Goal: Task Accomplishment & Management: Use online tool/utility

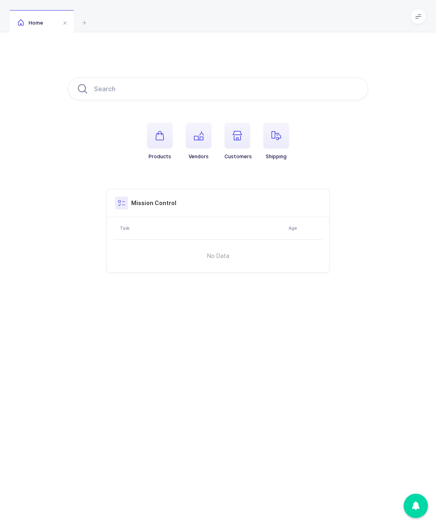
click at [421, 20] on span at bounding box center [418, 16] width 16 height 16
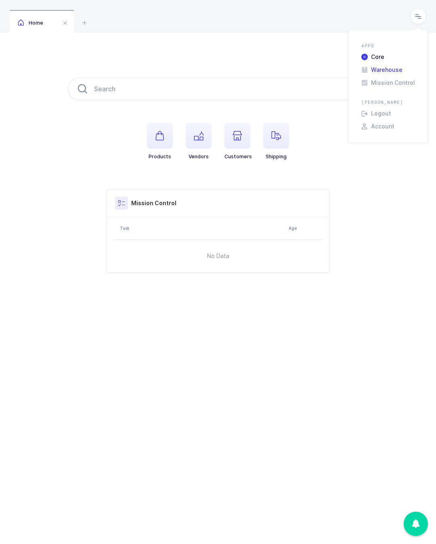
click at [396, 67] on li "Warehouse" at bounding box center [388, 70] width 60 height 6
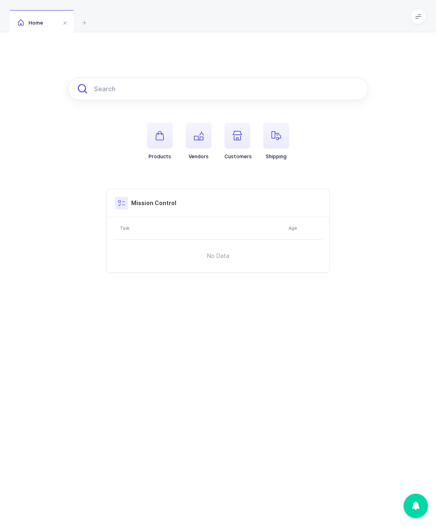
click at [230, 89] on input "text" at bounding box center [218, 89] width 300 height 23
type input "55082"
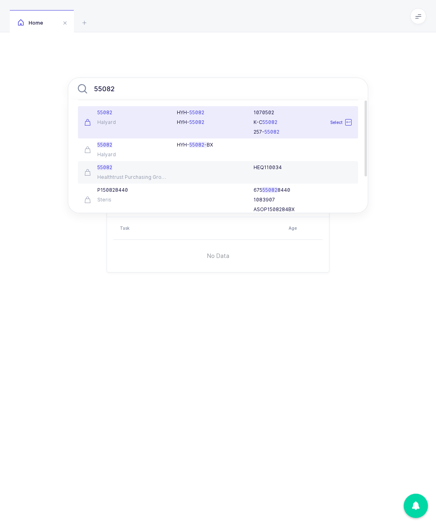
click at [144, 125] on div "Halyard" at bounding box center [125, 122] width 83 height 6
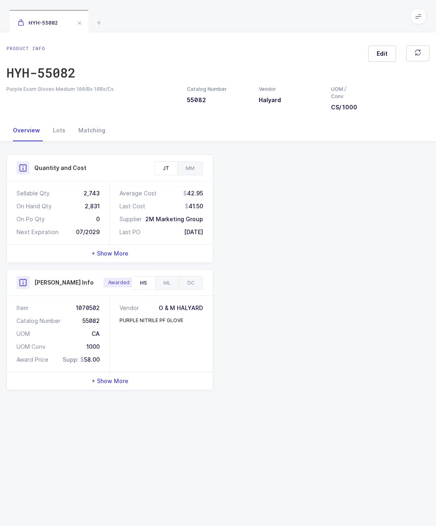
click at [71, 139] on div "Lots" at bounding box center [58, 131] width 25 height 22
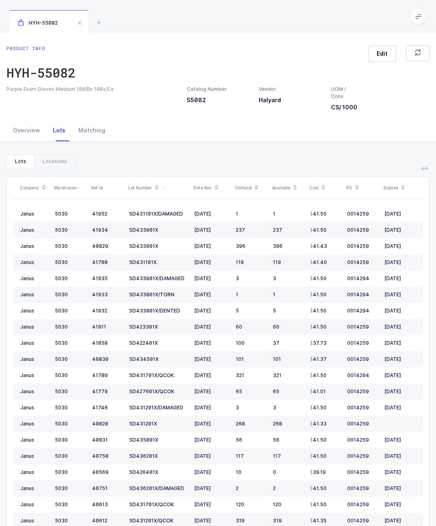
click at [74, 166] on div "Lots Locations Company Warehouse Ref Id Lot Number Date Rec OnHand Available Co…" at bounding box center [217, 377] width 423 height 471
click at [71, 168] on div "Locations" at bounding box center [54, 161] width 41 height 13
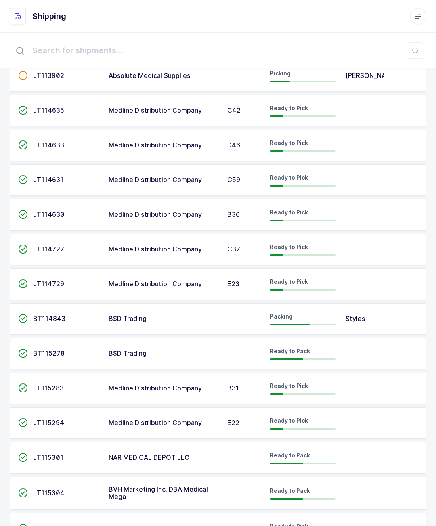
scroll to position [472, 0]
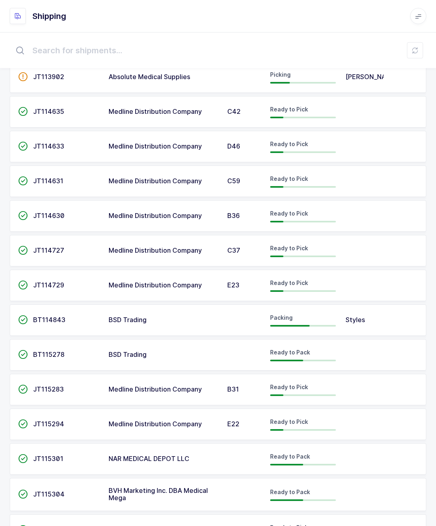
click at [362, 240] on td at bounding box center [362, 250] width 43 height 31
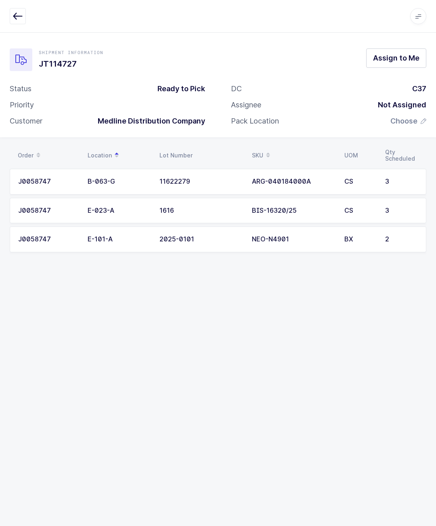
click at [395, 51] on button "Assign to Me" at bounding box center [396, 57] width 60 height 19
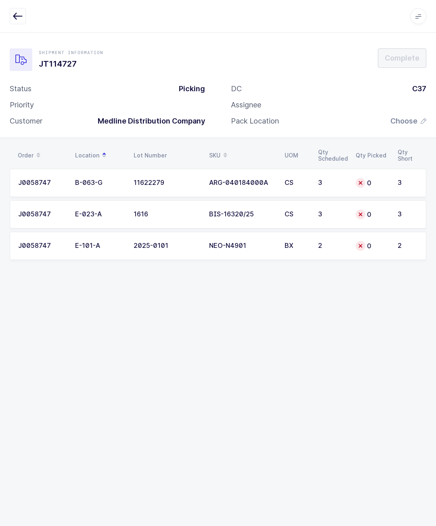
click at [383, 177] on td "0" at bounding box center [372, 183] width 42 height 28
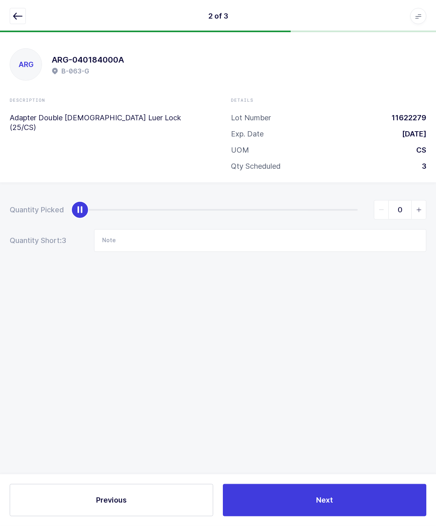
scroll to position [7, 0]
type input "3"
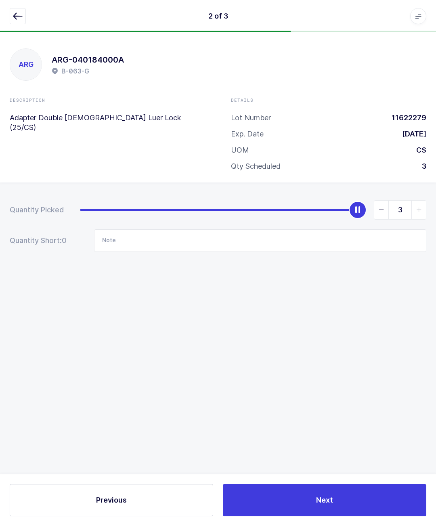
click at [32, 17] on div at bounding box center [218, 16] width 417 height 16
click at [6, 20] on div "2 of 3 Apps Core [GEOGRAPHIC_DATA] Admin Mission Control Purchasing [PERSON_NAM…" at bounding box center [218, 16] width 436 height 32
click at [15, 23] on button "button" at bounding box center [18, 16] width 16 height 16
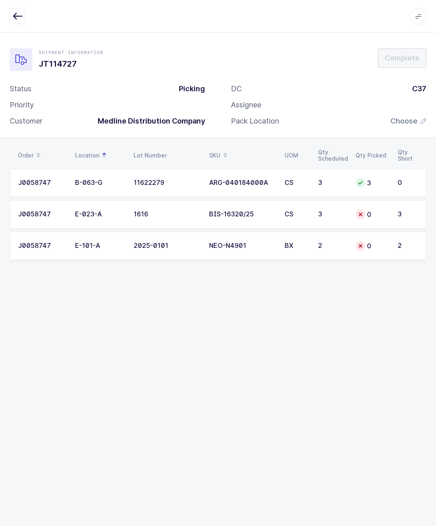
click at [365, 241] on div at bounding box center [361, 246] width 10 height 10
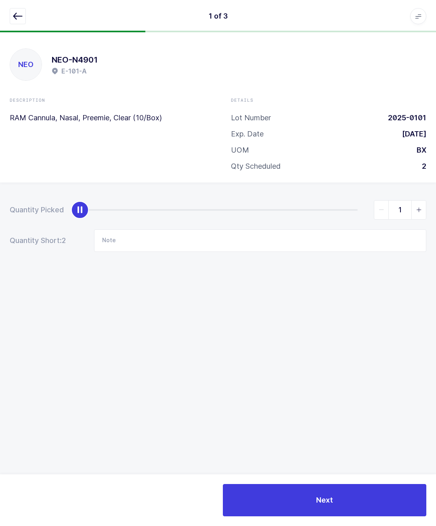
type input "2"
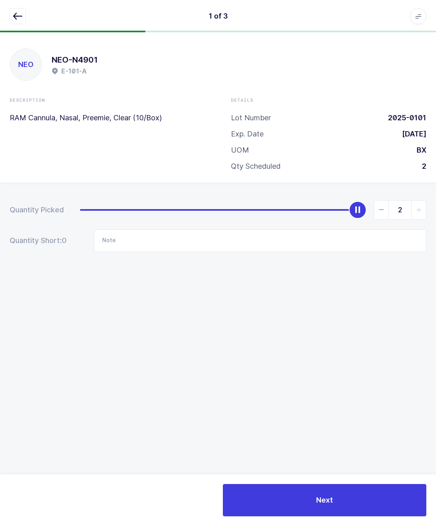
click at [11, 11] on button "button" at bounding box center [18, 16] width 16 height 16
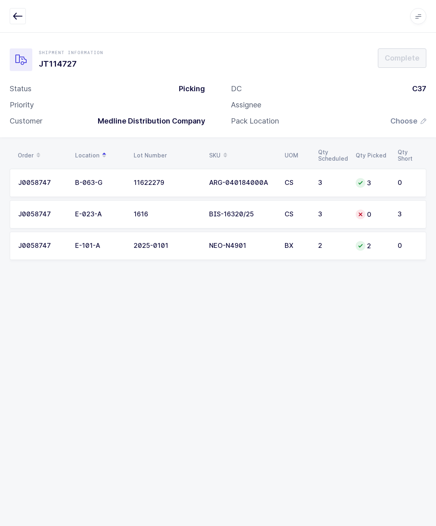
click at [353, 202] on td "0" at bounding box center [372, 214] width 42 height 28
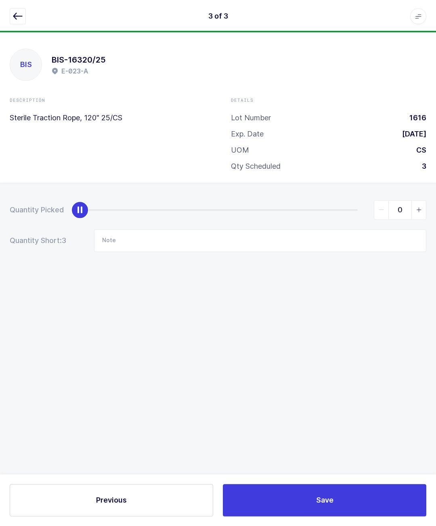
scroll to position [1, 0]
type input "3"
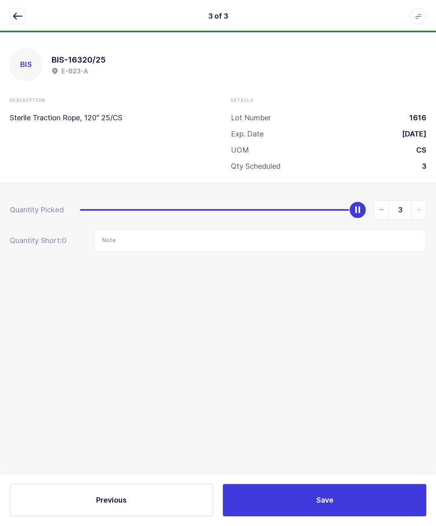
click at [20, 4] on div "3 of 3 Apps Core [GEOGRAPHIC_DATA] Admin Mission Control Purchasing [PERSON_NAM…" at bounding box center [218, 16] width 436 height 32
click at [11, 19] on button "button" at bounding box center [18, 16] width 16 height 16
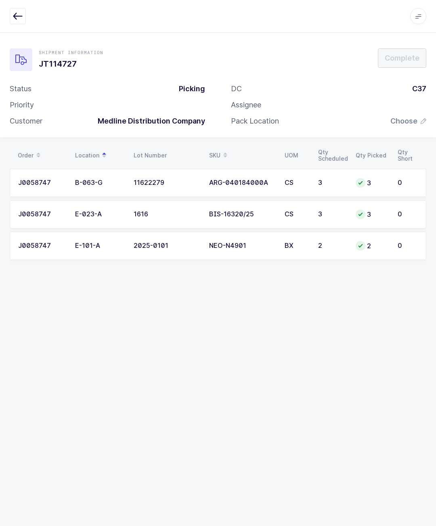
click at [417, 120] on span "Choose" at bounding box center [403, 121] width 27 height 10
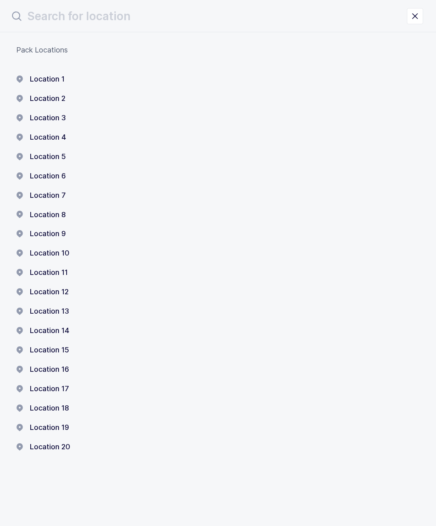
click at [40, 82] on button "Location 1" at bounding box center [40, 79] width 48 height 10
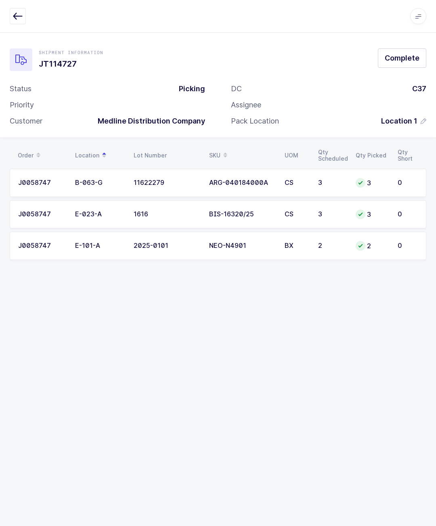
click at [391, 59] on span "Complete" at bounding box center [402, 58] width 35 height 10
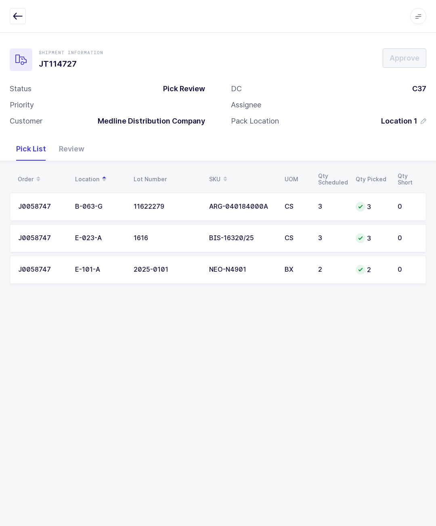
click at [23, 8] on button "button" at bounding box center [18, 16] width 16 height 16
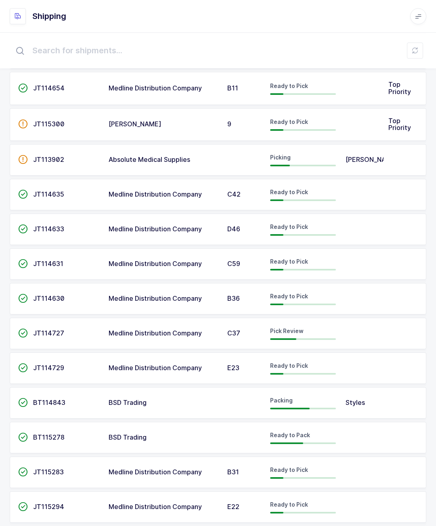
scroll to position [394, 0]
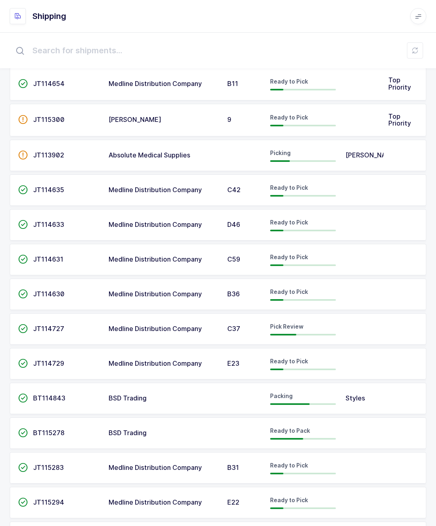
click at [368, 283] on td at bounding box center [362, 294] width 43 height 31
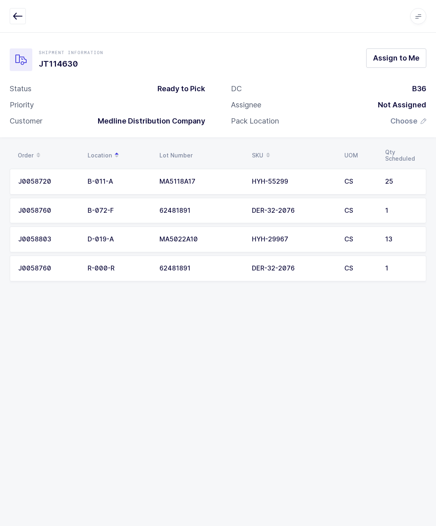
click at [24, 10] on button "button" at bounding box center [18, 16] width 16 height 16
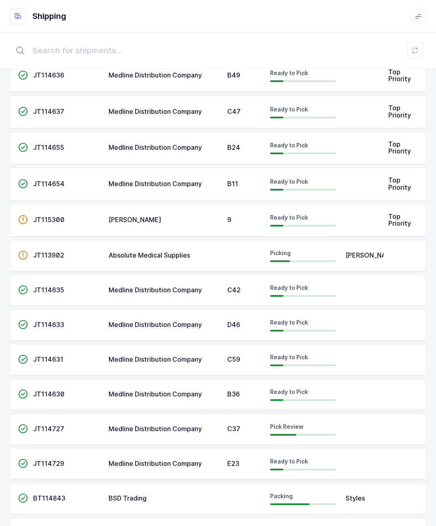
scroll to position [294, 0]
click at [354, 453] on td at bounding box center [362, 463] width 43 height 31
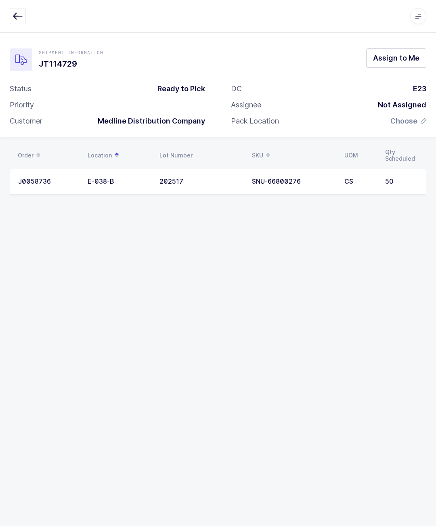
click at [25, 19] on button "button" at bounding box center [18, 16] width 16 height 16
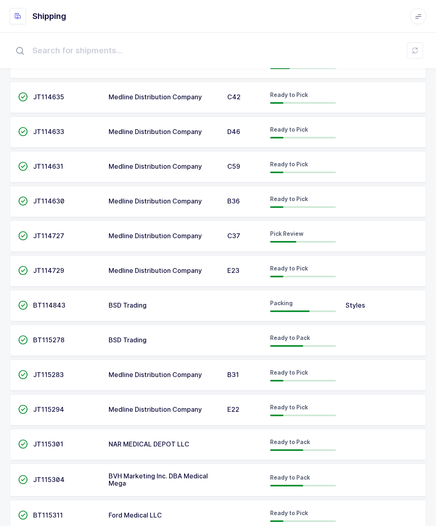
scroll to position [537, 0]
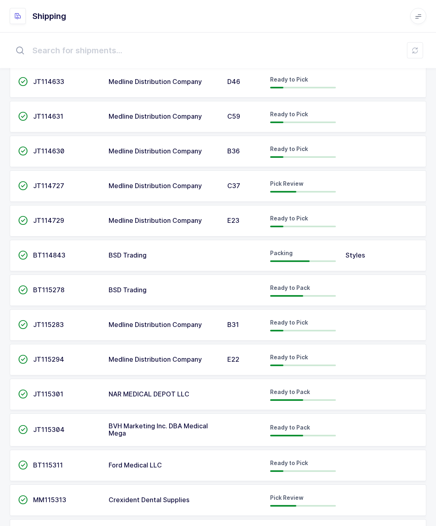
click at [353, 351] on td at bounding box center [362, 359] width 43 height 31
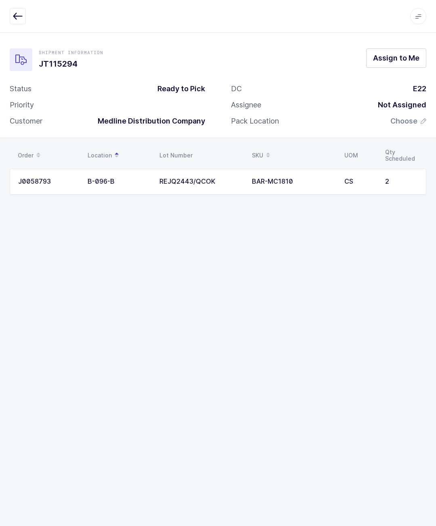
click at [406, 54] on span "Assign to Me" at bounding box center [396, 58] width 46 height 10
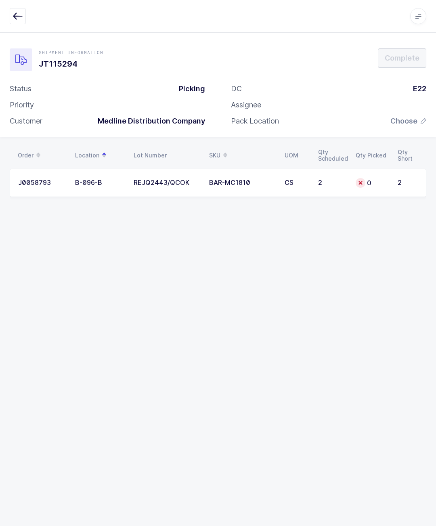
click at [250, 174] on td "BAR-MC1810" at bounding box center [241, 183] width 75 height 28
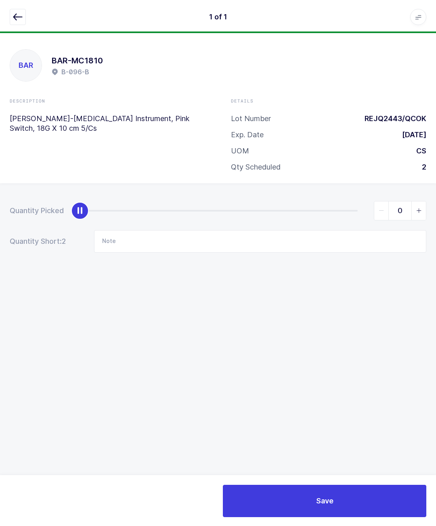
scroll to position [8, 0]
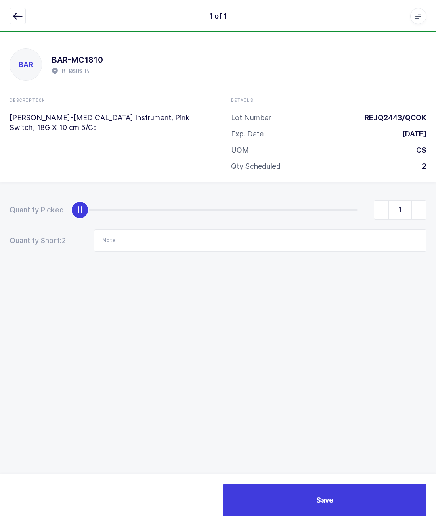
type input "2"
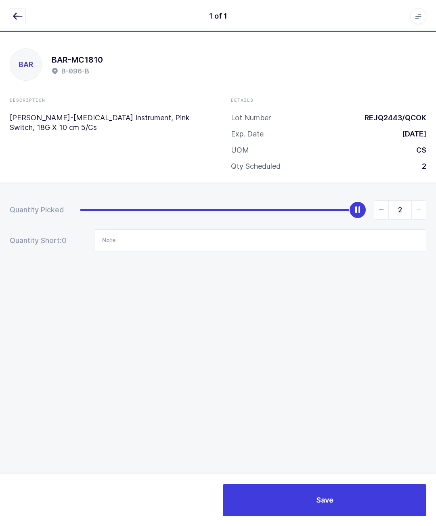
click at [346, 488] on button "Save" at bounding box center [324, 500] width 203 height 32
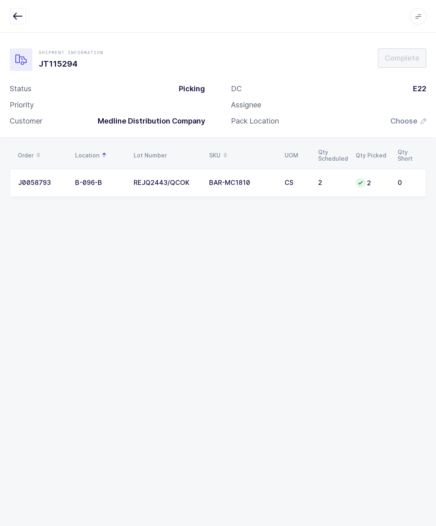
click at [418, 116] on span "Choose" at bounding box center [408, 121] width 36 height 10
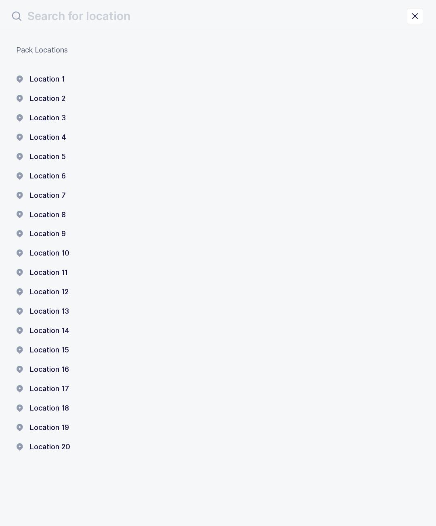
click at [49, 75] on button "Location 1" at bounding box center [40, 79] width 48 height 10
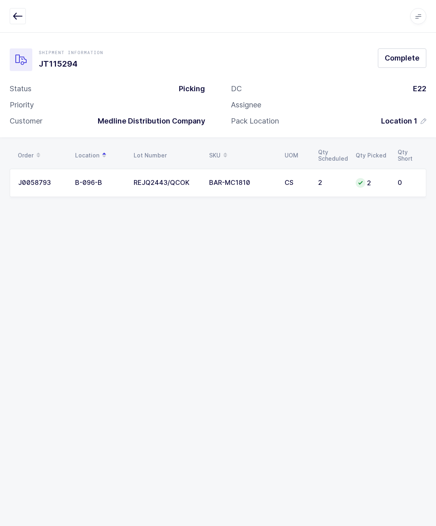
click at [395, 53] on span "Complete" at bounding box center [402, 58] width 35 height 10
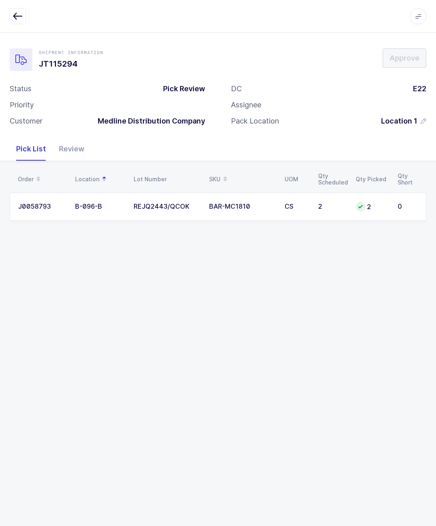
click at [15, 16] on icon "button" at bounding box center [18, 16] width 10 height 10
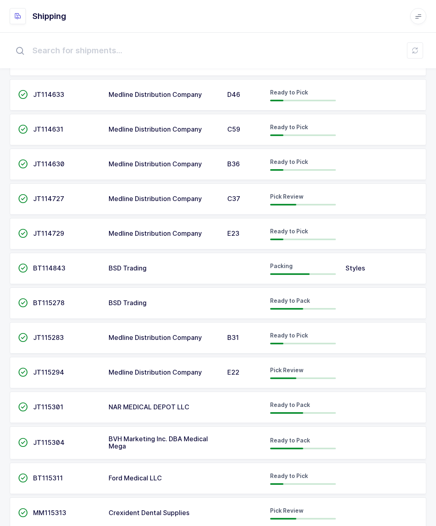
scroll to position [537, 0]
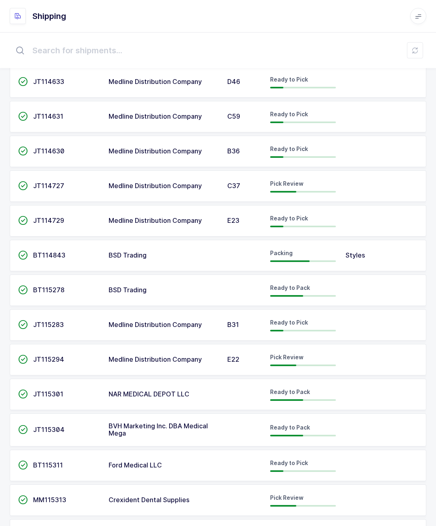
click at [348, 324] on td at bounding box center [362, 324] width 43 height 31
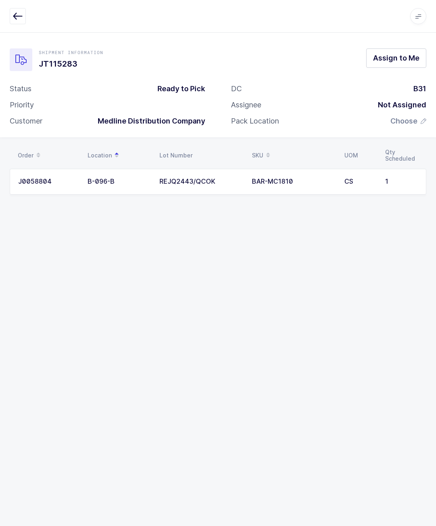
click at [398, 63] on span "Assign to Me" at bounding box center [396, 58] width 46 height 10
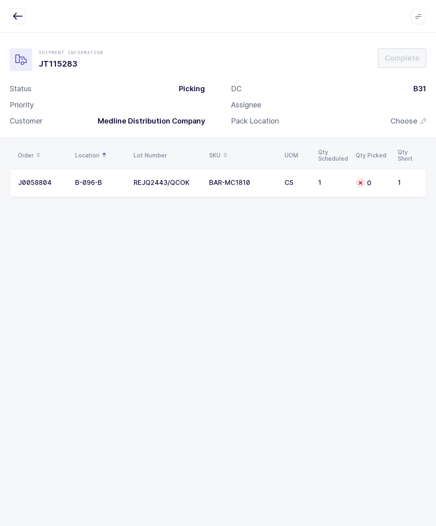
click at [350, 187] on td "1" at bounding box center [332, 183] width 38 height 28
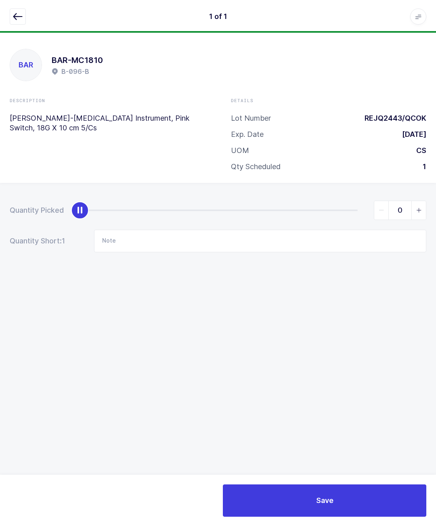
scroll to position [10, 0]
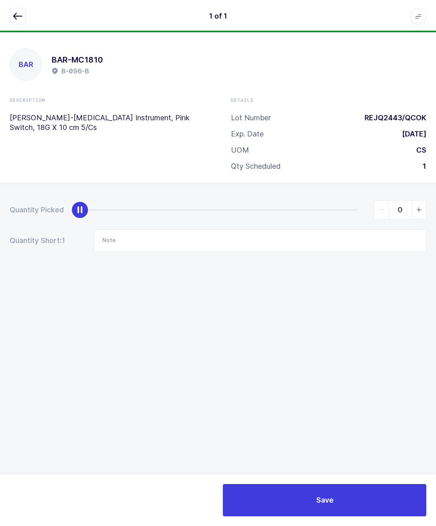
type input "1"
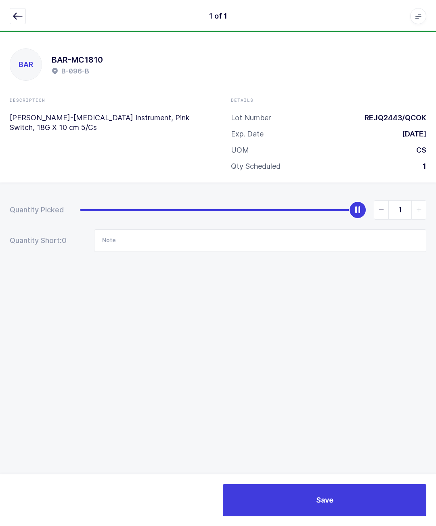
click at [380, 502] on button "Save" at bounding box center [324, 500] width 203 height 32
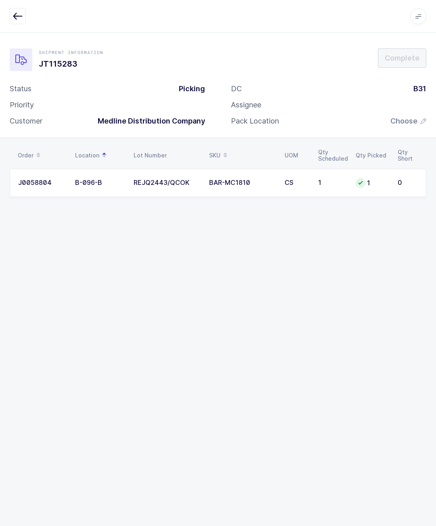
click at [428, 104] on div "DC B31 Assignee Pack Location Choose" at bounding box center [328, 108] width 221 height 48
click at [419, 116] on span "Choose" at bounding box center [408, 121] width 36 height 10
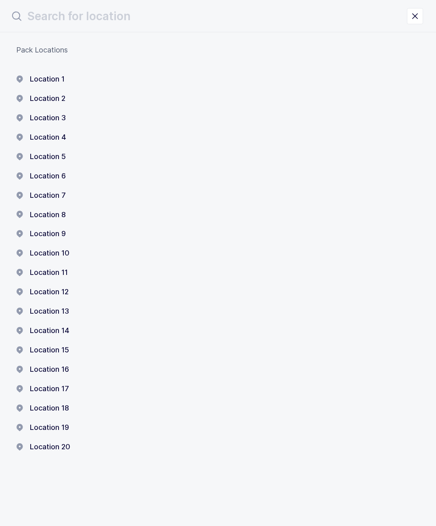
click at [53, 76] on button "Location 1" at bounding box center [40, 79] width 48 height 10
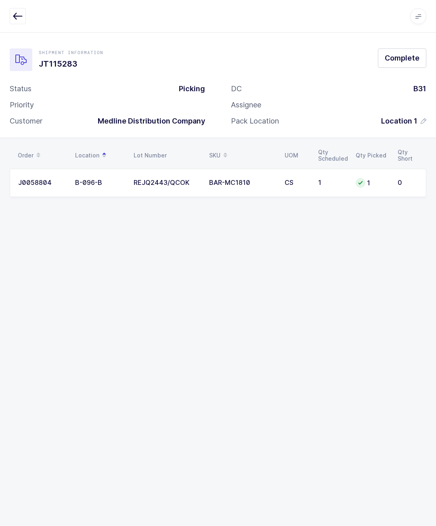
click at [388, 48] on button "Complete" at bounding box center [402, 57] width 48 height 19
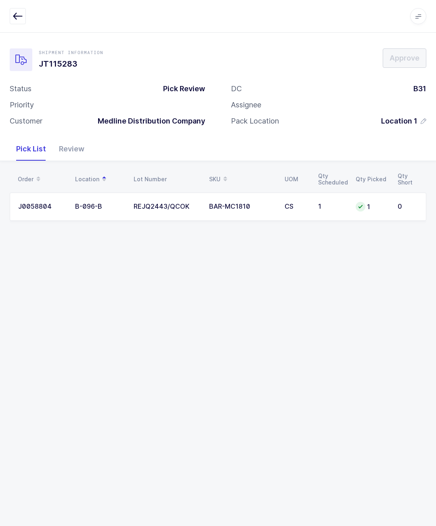
click at [24, 11] on button "button" at bounding box center [18, 16] width 16 height 16
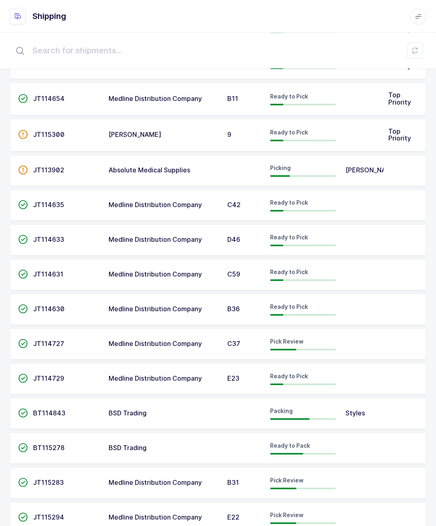
scroll to position [379, 0]
click at [113, 278] on td "Medline Distribution Company" at bounding box center [163, 274] width 119 height 31
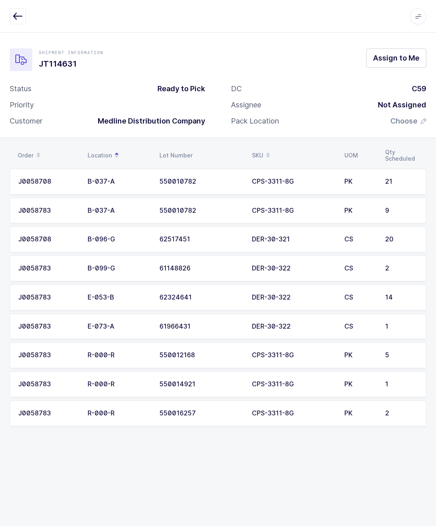
click at [15, 23] on button "button" at bounding box center [18, 16] width 16 height 16
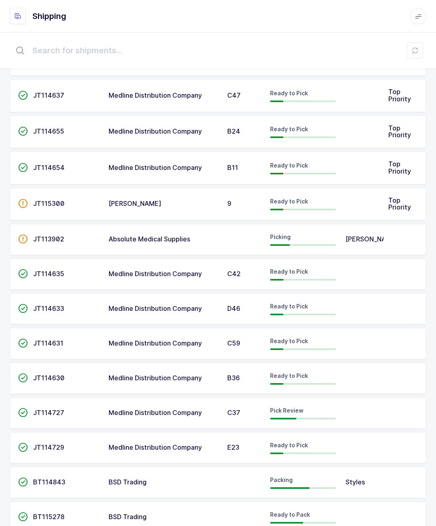
scroll to position [322, 0]
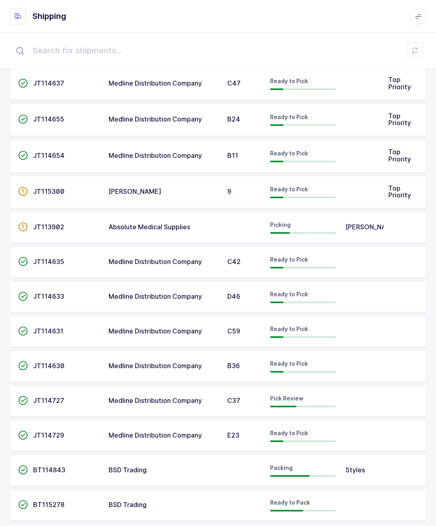
click at [389, 257] on td at bounding box center [405, 261] width 43 height 31
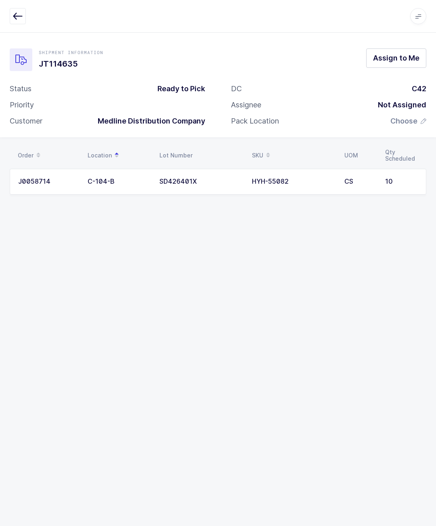
scroll to position [0, 0]
click at [25, 21] on button "button" at bounding box center [18, 16] width 16 height 16
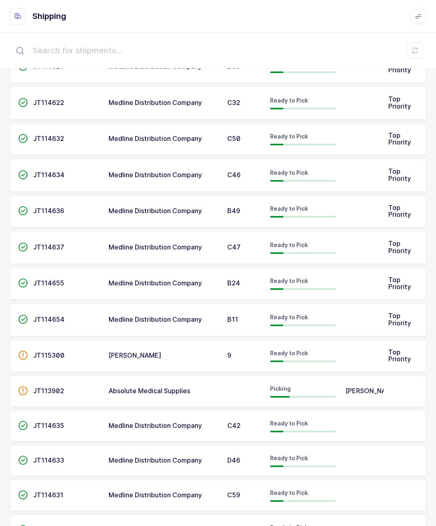
scroll to position [537, 0]
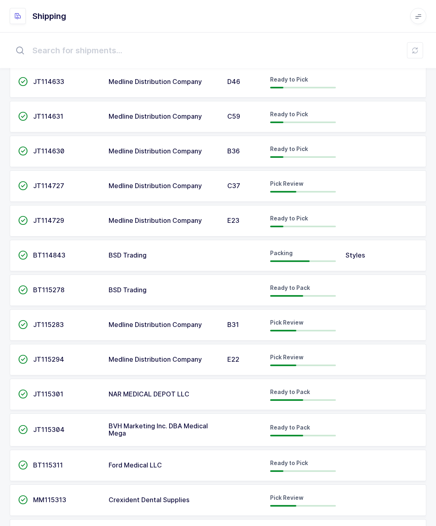
click at [322, 484] on td "Pick Review" at bounding box center [302, 499] width 75 height 31
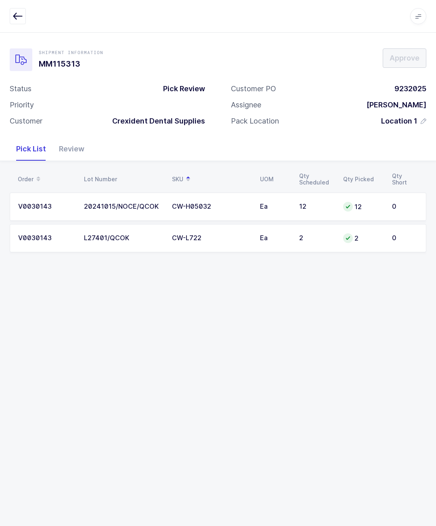
click at [59, 138] on div "Review" at bounding box center [71, 148] width 38 height 23
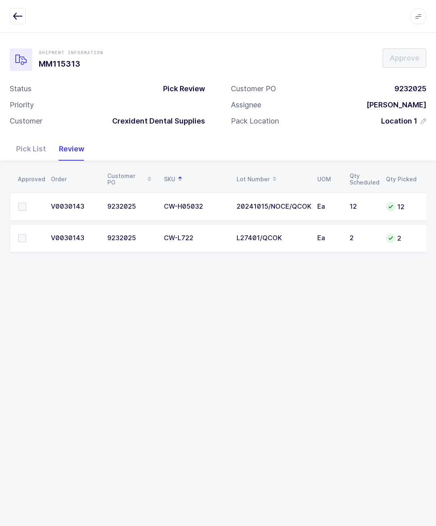
click at [19, 207] on span at bounding box center [22, 207] width 8 height 8
click at [26, 203] on input "checkbox" at bounding box center [26, 203] width 0 height 0
click at [24, 235] on span at bounding box center [22, 238] width 8 height 8
click at [26, 234] on input "checkbox" at bounding box center [26, 234] width 0 height 0
click at [403, 63] on button "Approve" at bounding box center [405, 57] width 44 height 19
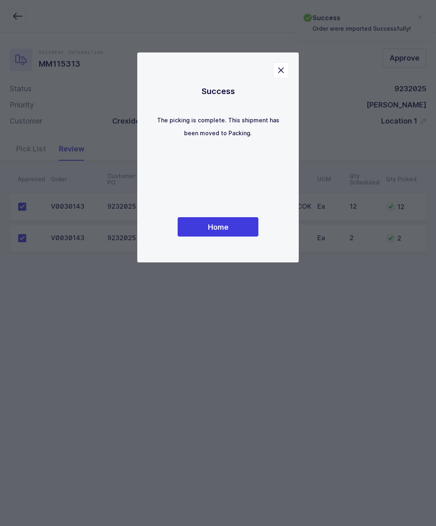
click at [247, 237] on button "Home" at bounding box center [218, 226] width 81 height 19
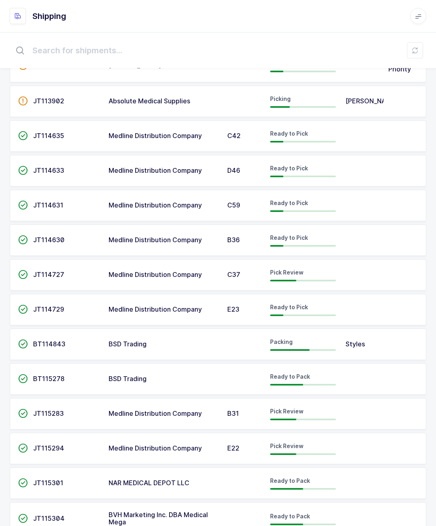
scroll to position [537, 0]
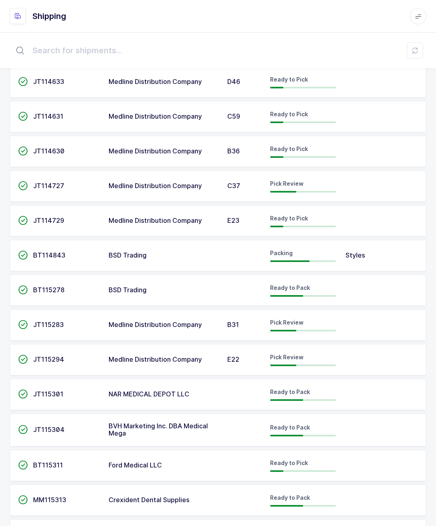
click at [341, 526] on td at bounding box center [362, 534] width 43 height 31
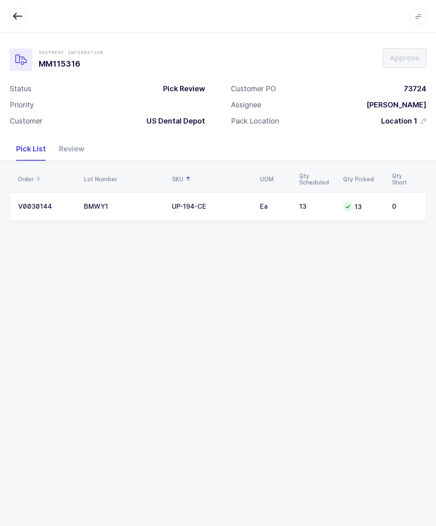
click at [69, 151] on div "Review" at bounding box center [71, 148] width 38 height 23
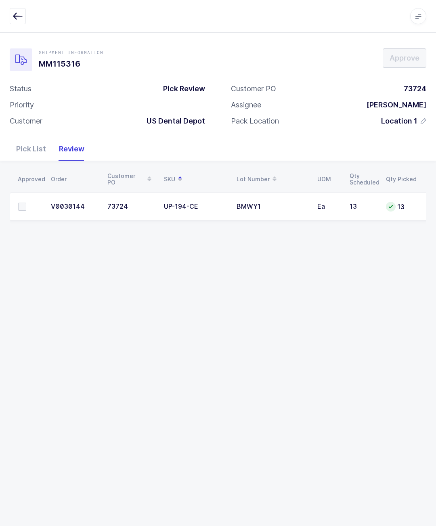
click at [26, 210] on span at bounding box center [22, 207] width 8 height 8
click at [26, 203] on input "checkbox" at bounding box center [26, 203] width 0 height 0
click at [402, 50] on button "Approve" at bounding box center [405, 57] width 44 height 19
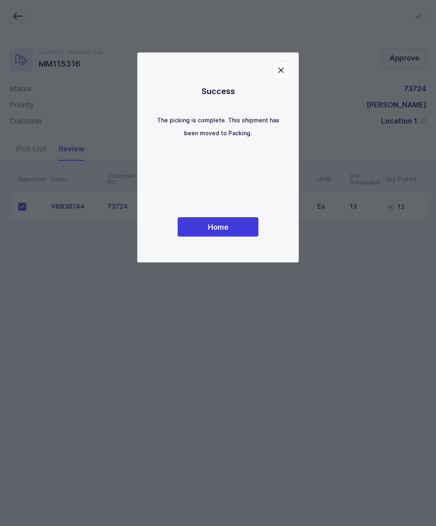
click at [236, 237] on button "Home" at bounding box center [218, 226] width 81 height 19
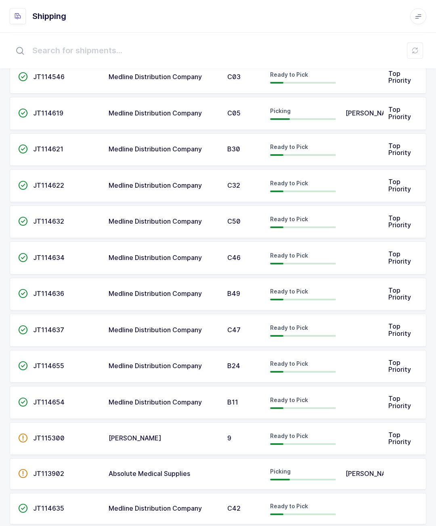
scroll to position [75, 0]
